Goal: Task Accomplishment & Management: Manage account settings

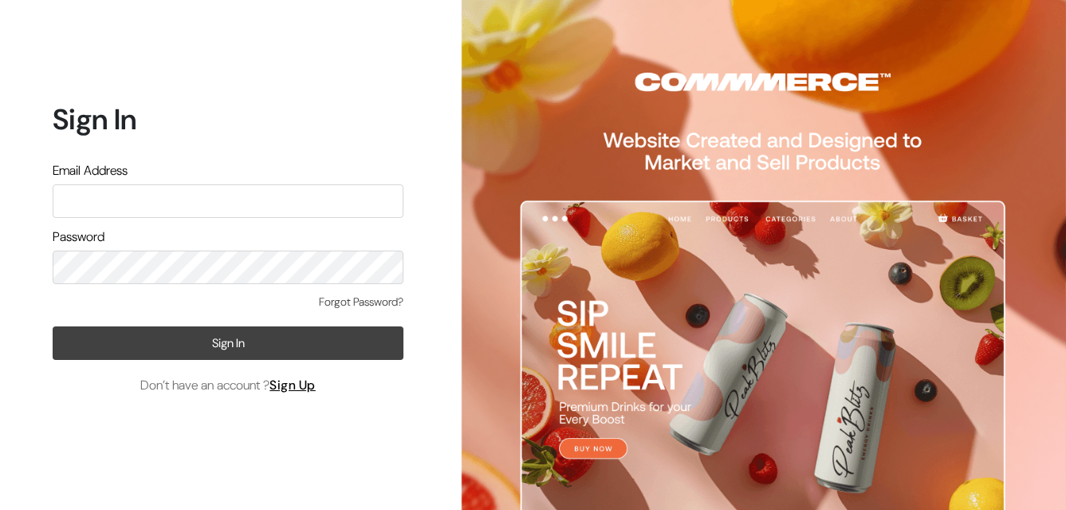
type input "[EMAIL_ADDRESS][DOMAIN_NAME]"
click at [132, 353] on button "Sign In" at bounding box center [228, 342] width 351 height 33
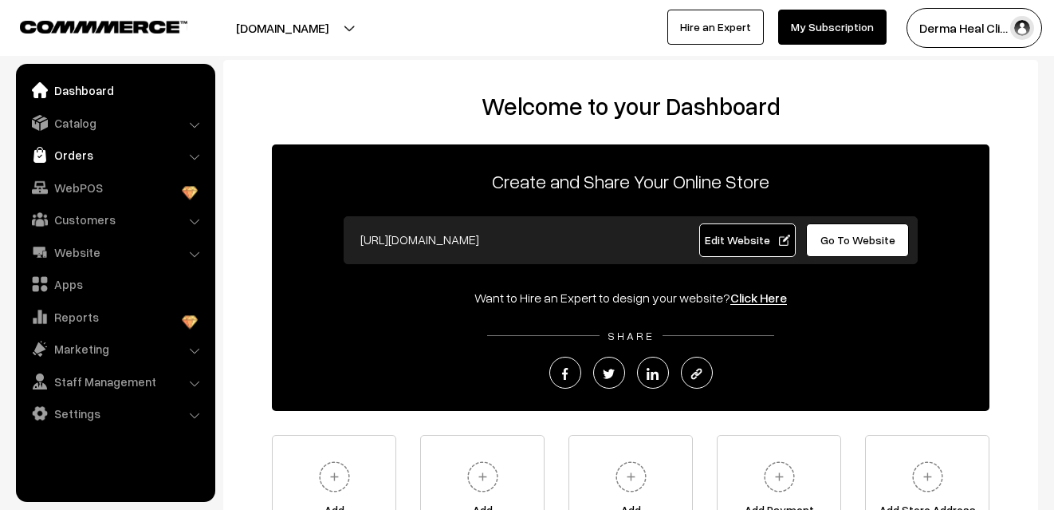
click at [94, 151] on link "Orders" at bounding box center [115, 154] width 190 height 29
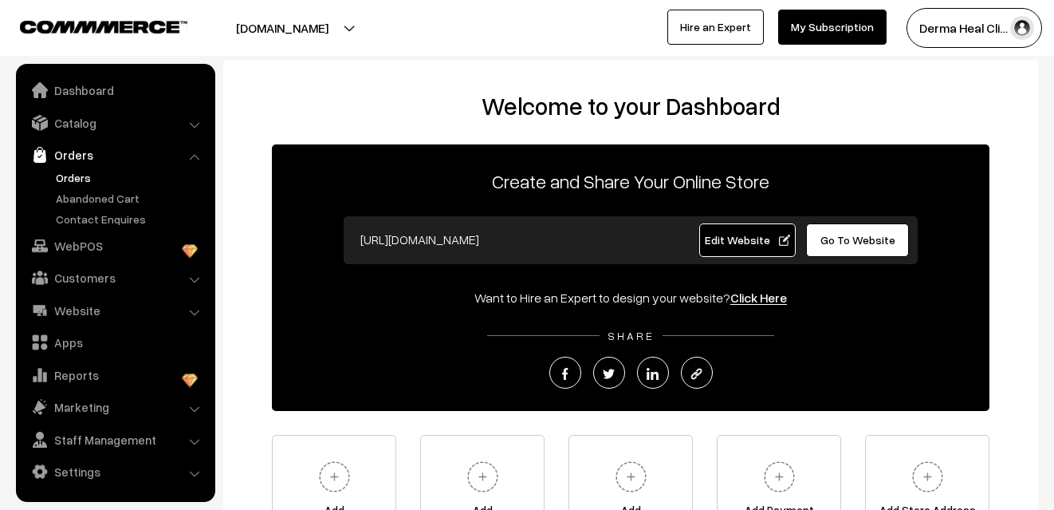
click at [91, 171] on link "Orders" at bounding box center [131, 177] width 158 height 17
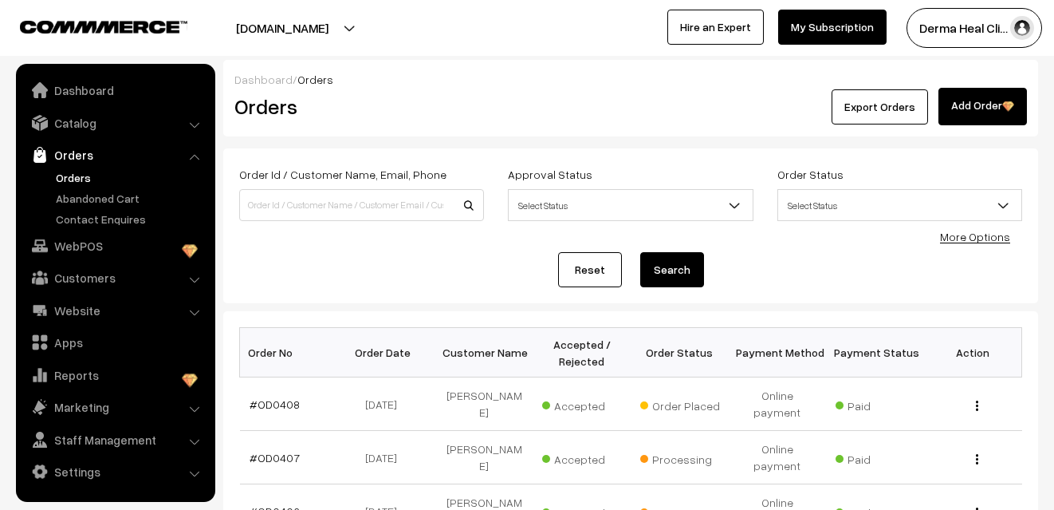
drag, startPoint x: 1053, startPoint y: 236, endPoint x: 1059, endPoint y: 266, distance: 30.0
click at [1053, 266] on html "Thank you for showing interest. Our team will call you shortly. Close [DOMAIN_N…" at bounding box center [527, 255] width 1054 height 510
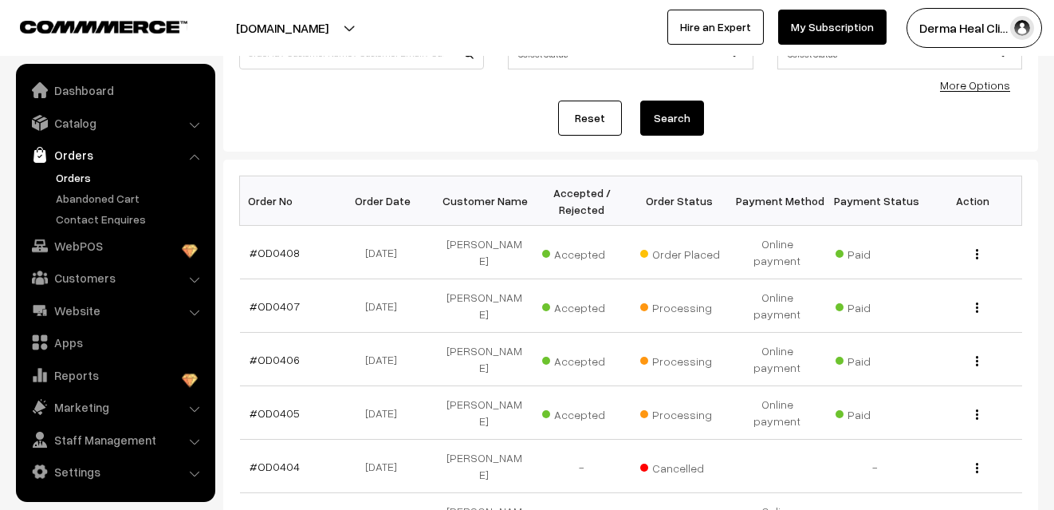
scroll to position [163, 0]
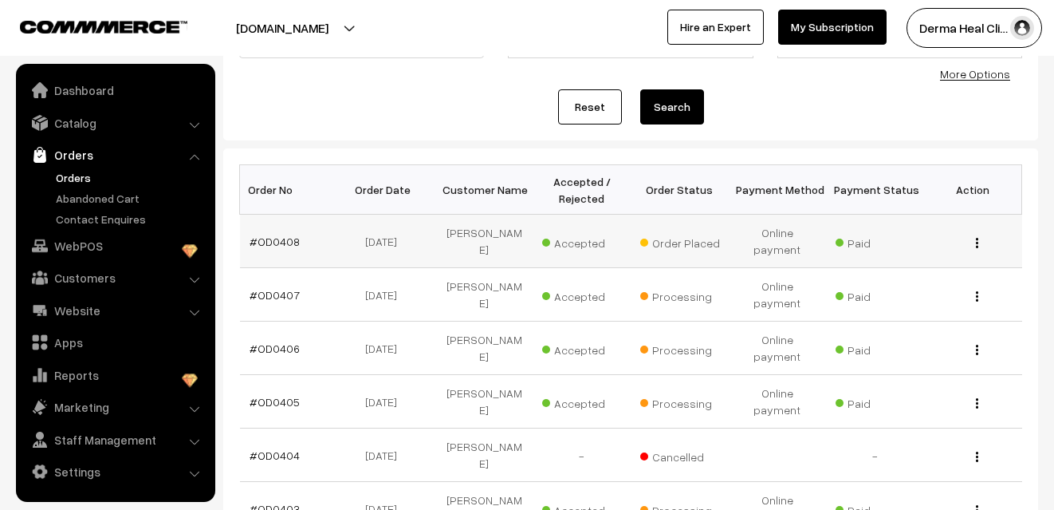
click at [977, 238] on img "button" at bounding box center [977, 243] width 2 height 10
click at [900, 259] on link "View" at bounding box center [906, 265] width 136 height 35
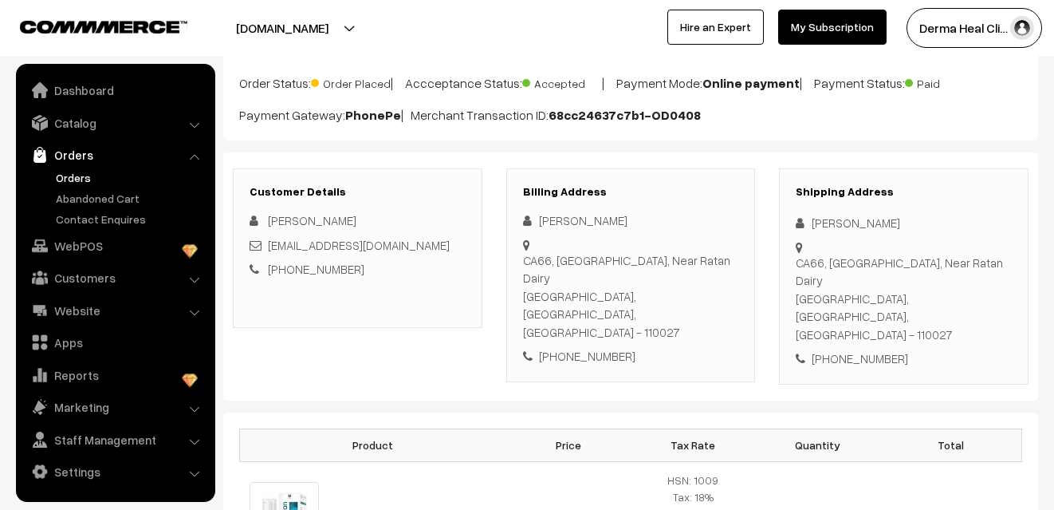
scroll to position [127, 0]
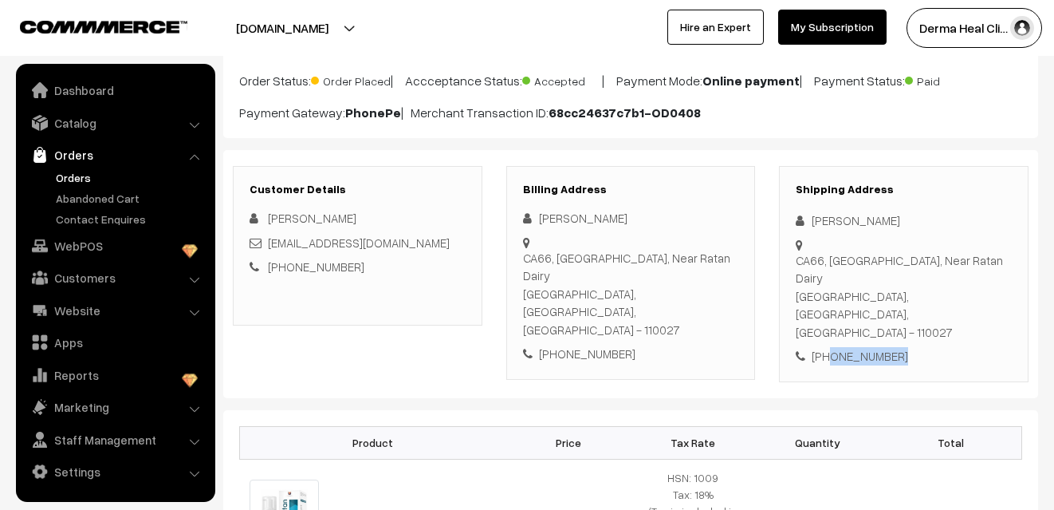
drag, startPoint x: 829, startPoint y: 317, endPoint x: 894, endPoint y: 330, distance: 65.8
click at [894, 330] on div "Shipping Address Sonali Singh CA66, 3rd Floor, Tagore Garden, Near Ratan Dairy …" at bounding box center [904, 274] width 250 height 216
copy div "6232140050"
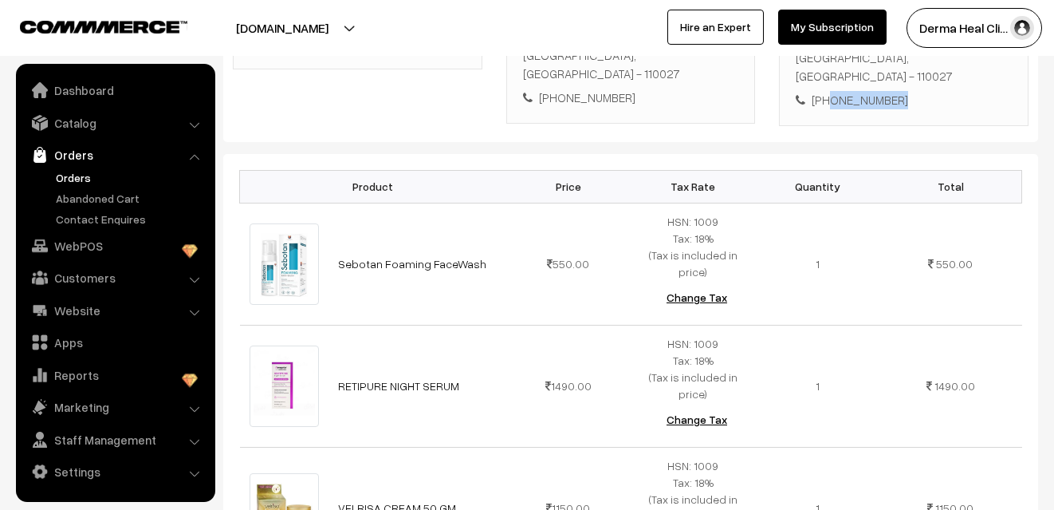
scroll to position [386, 0]
